Goal: Task Accomplishment & Management: Use online tool/utility

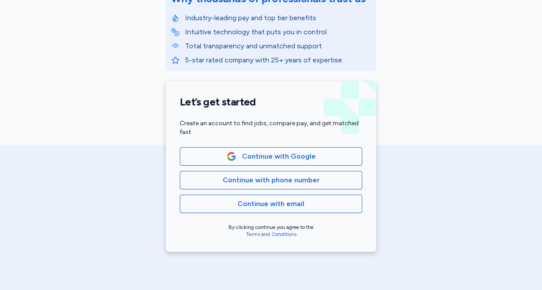
scroll to position [132, 0]
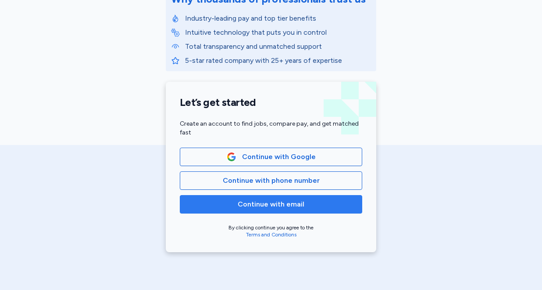
drag, startPoint x: 0, startPoint y: 0, endPoint x: 261, endPoint y: 201, distance: 329.1
click at [261, 201] on span "Continue with email" at bounding box center [271, 204] width 67 height 11
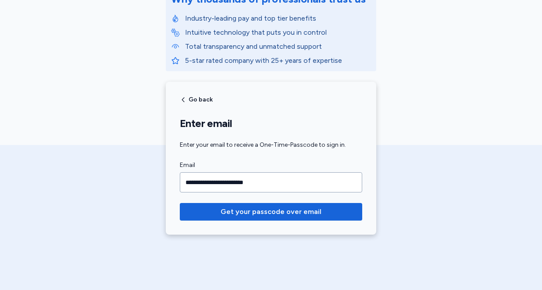
type input "**********"
click at [180, 203] on button "Get your passcode over email" at bounding box center [271, 212] width 183 height 18
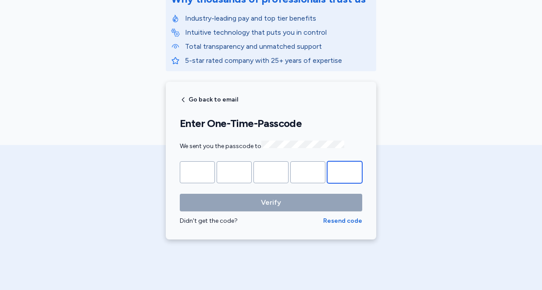
paste input "*"
type input "*"
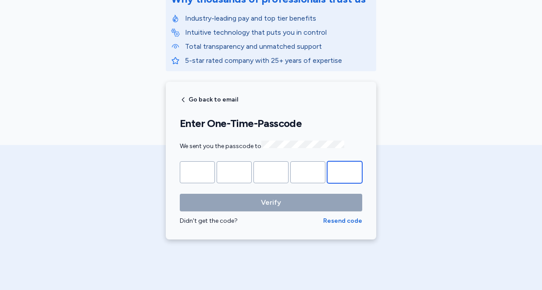
type input "*"
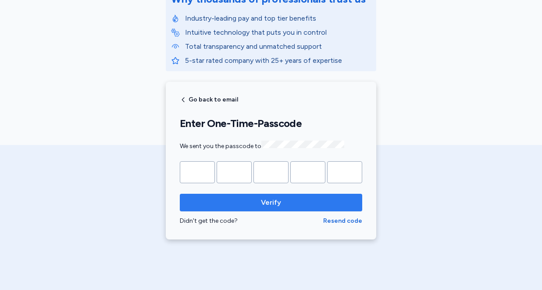
click at [265, 209] on button "Verify" at bounding box center [271, 203] width 183 height 18
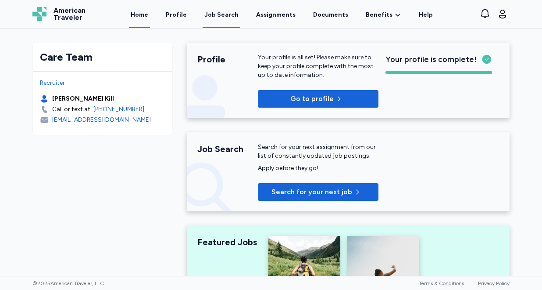
click at [226, 18] on div "Job Search" at bounding box center [221, 15] width 34 height 9
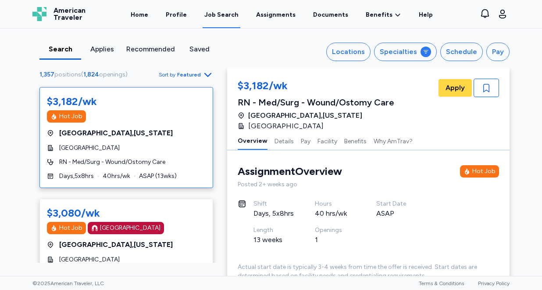
click at [189, 77] on span "Featured" at bounding box center [189, 74] width 24 height 7
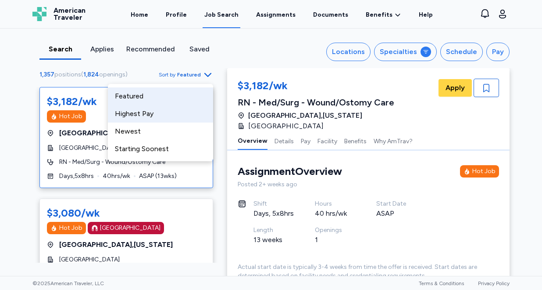
click at [180, 109] on div "Highest Pay" at bounding box center [160, 114] width 105 height 18
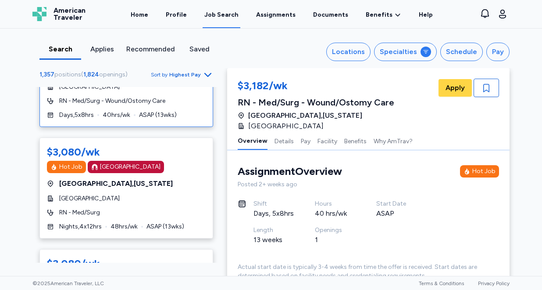
scroll to position [478, 0]
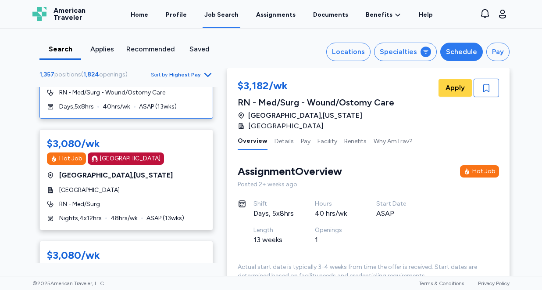
click at [459, 53] on div "Schedule" at bounding box center [461, 52] width 31 height 11
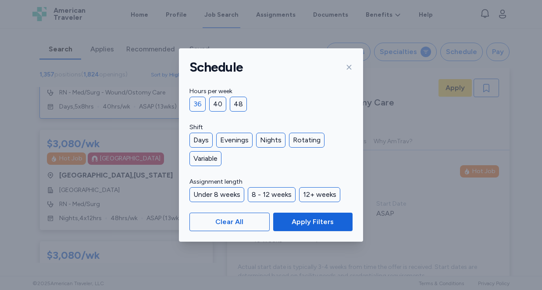
click at [196, 106] on div "36" at bounding box center [198, 104] width 16 height 15
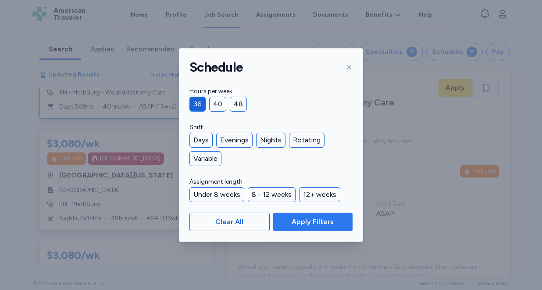
click at [312, 219] on span "Apply Filters" at bounding box center [313, 221] width 42 height 11
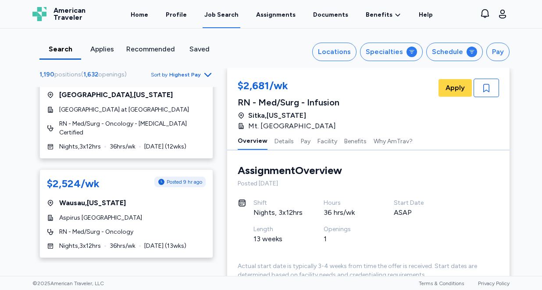
scroll to position [1268, 0]
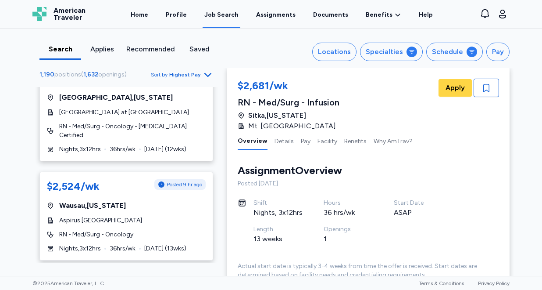
click at [178, 74] on span "Highest Pay" at bounding box center [185, 74] width 32 height 7
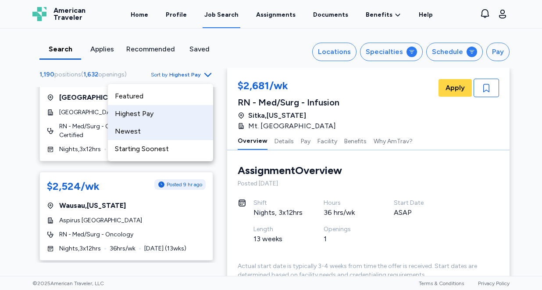
click at [162, 131] on div "Newest" at bounding box center [160, 131] width 105 height 18
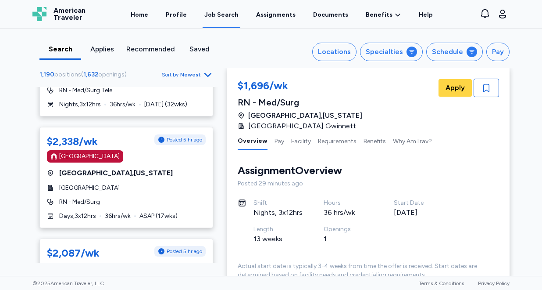
scroll to position [3769, 0]
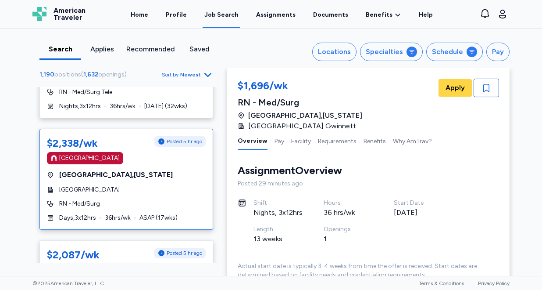
click at [178, 185] on div "[GEOGRAPHIC_DATA]" at bounding box center [126, 189] width 159 height 9
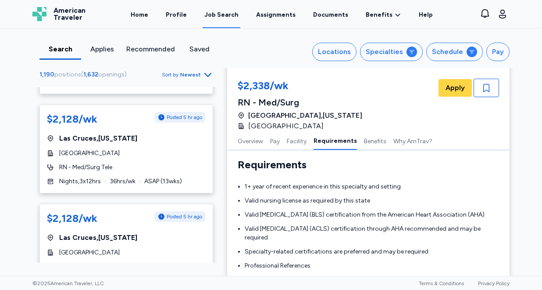
scroll to position [783, 0]
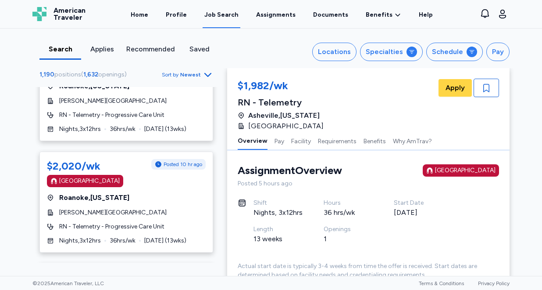
scroll to position [3617, 0]
